Goal: Check status: Check status

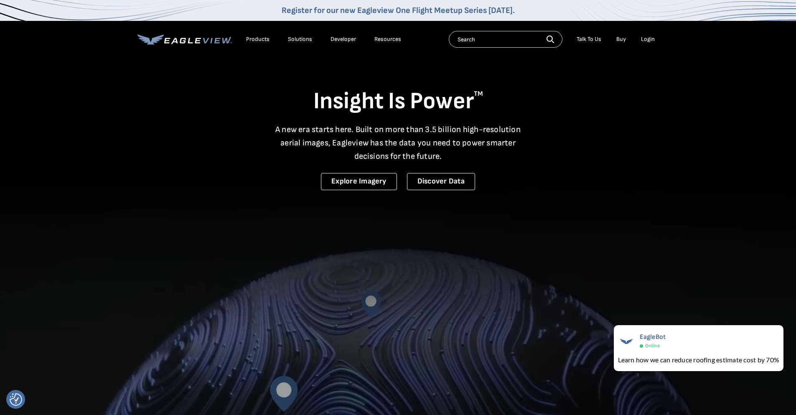
click at [651, 37] on div "Login" at bounding box center [648, 39] width 14 height 8
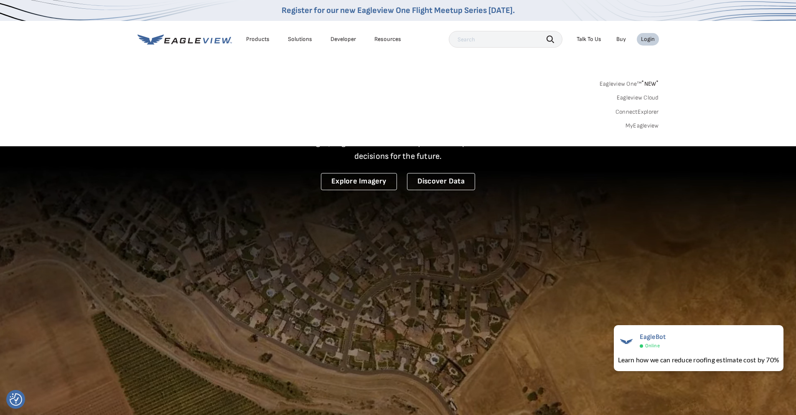
click at [645, 39] on div "Login" at bounding box center [648, 39] width 14 height 8
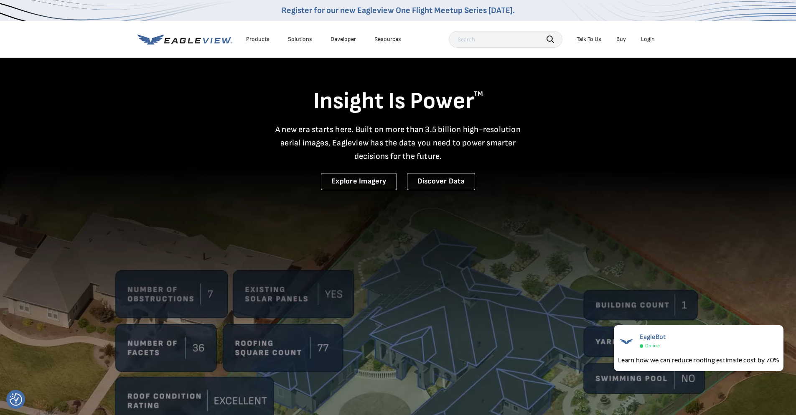
click at [644, 35] on div "Login" at bounding box center [648, 39] width 14 height 8
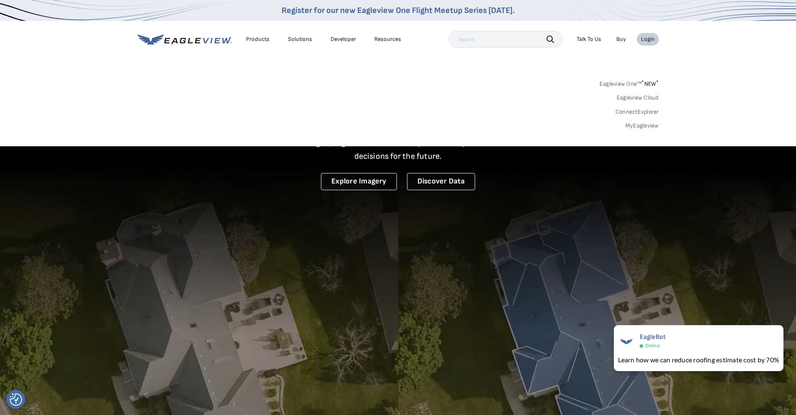
click at [645, 130] on div "Search Products Our Product Areas Imagery 1-Inch GSD Aerial Imagery *" at bounding box center [398, 107] width 796 height 79
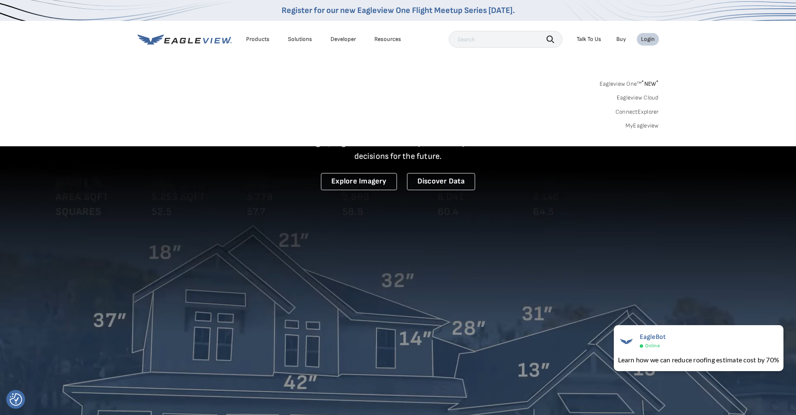
click at [649, 123] on link "MyEagleview" at bounding box center [641, 126] width 33 height 8
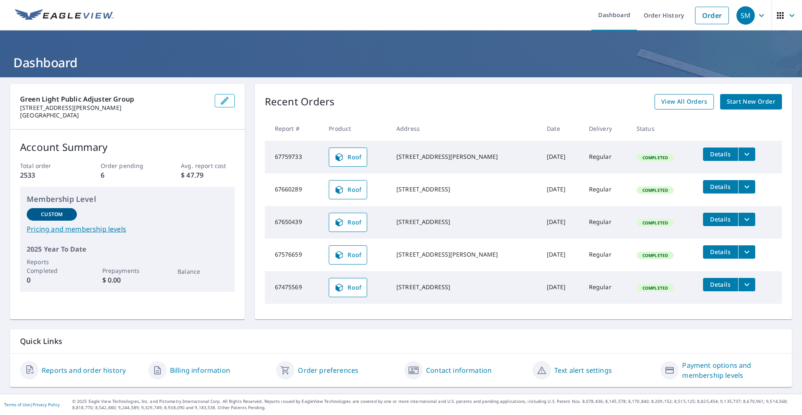
click at [679, 101] on span "View All Orders" at bounding box center [684, 101] width 46 height 10
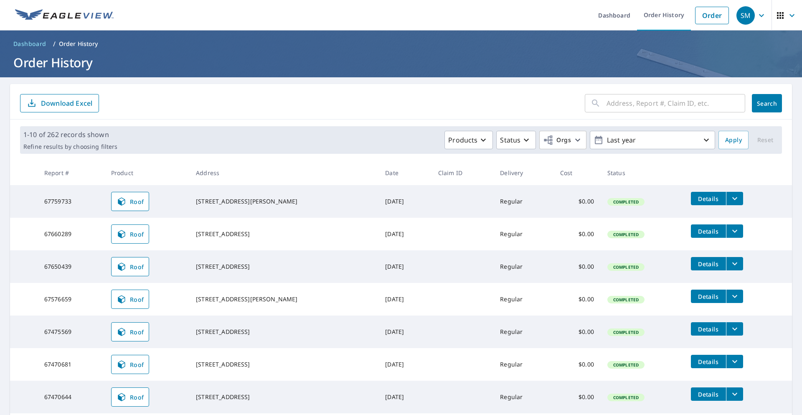
click at [658, 106] on input "text" at bounding box center [675, 102] width 139 height 23
type input "55 deer path"
click button "Search" at bounding box center [767, 103] width 30 height 18
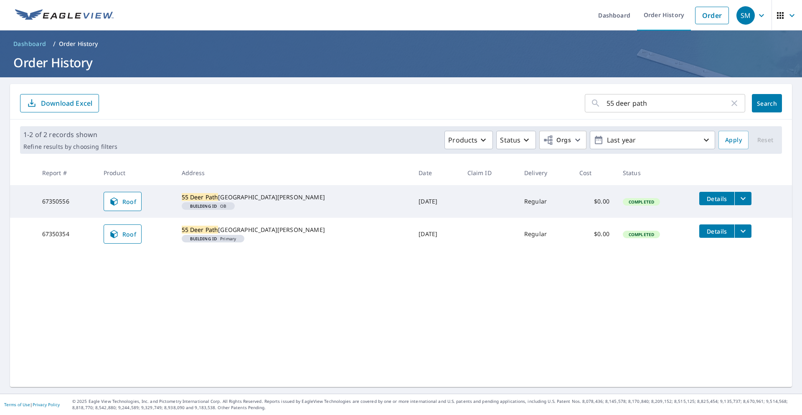
click at [133, 237] on link "Roof" at bounding box center [123, 233] width 38 height 19
